Goal: Task Accomplishment & Management: Use online tool/utility

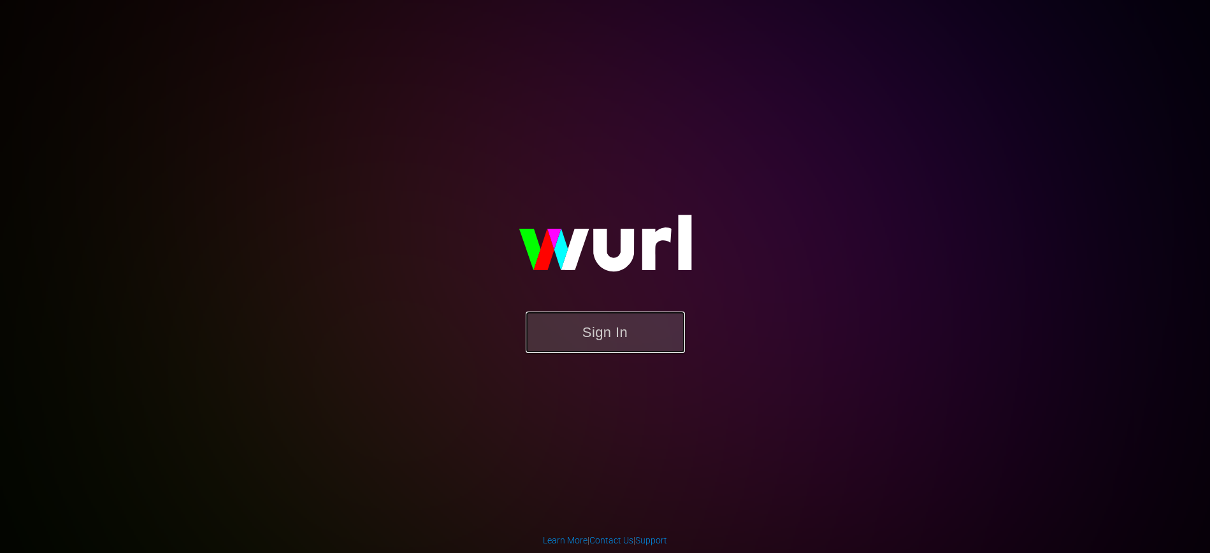
click at [657, 313] on button "Sign In" at bounding box center [605, 332] width 159 height 41
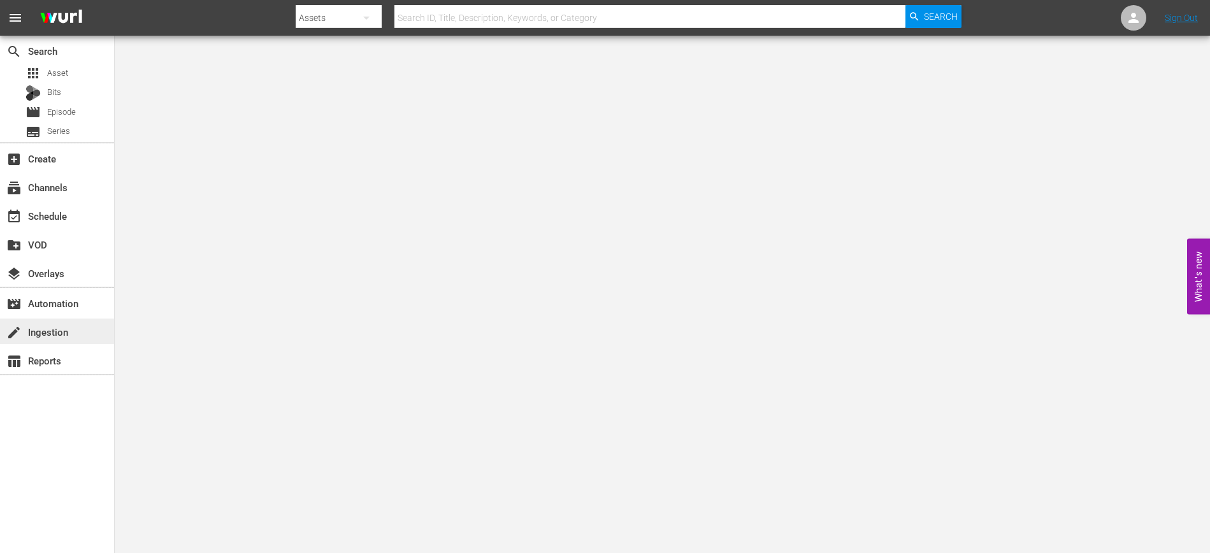
click at [65, 334] on div "create Ingestion" at bounding box center [35, 329] width 71 height 11
